Goal: Find specific page/section: Find specific page/section

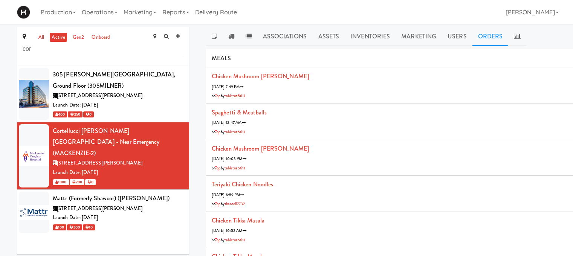
click at [95, 49] on input "cor" at bounding box center [103, 49] width 161 height 14
type input "c"
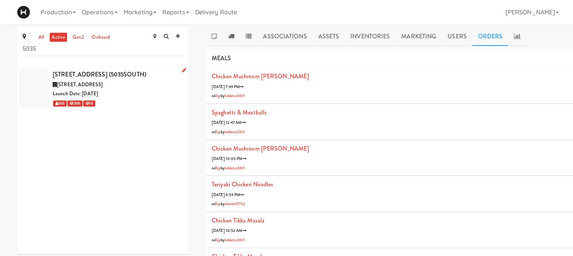
type input "5035"
click at [144, 86] on div "[STREET_ADDRESS]" at bounding box center [118, 84] width 131 height 9
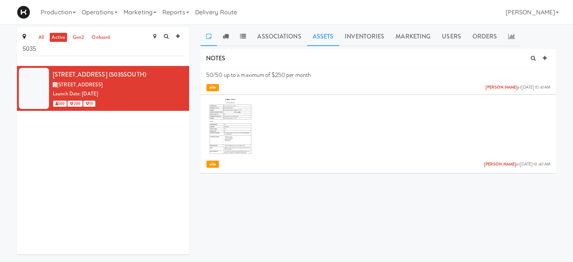
click at [320, 40] on link "Assets" at bounding box center [323, 36] width 32 height 19
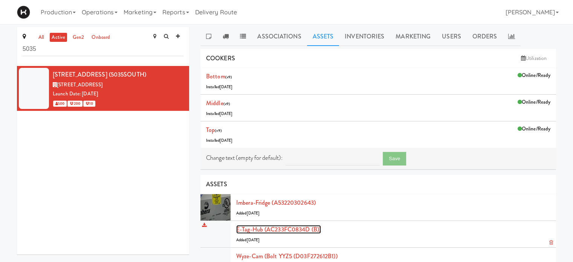
click at [265, 229] on link "E-tag-hub (AC233FC0834D (B))" at bounding box center [278, 229] width 85 height 9
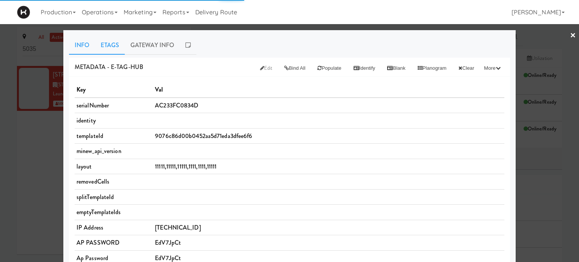
click at [109, 43] on link "Etags" at bounding box center [110, 45] width 30 height 19
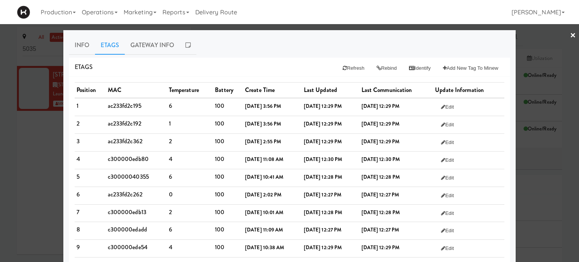
click at [570, 34] on link "×" at bounding box center [573, 35] width 6 height 23
